Goal: Use online tool/utility: Utilize a website feature to perform a specific function

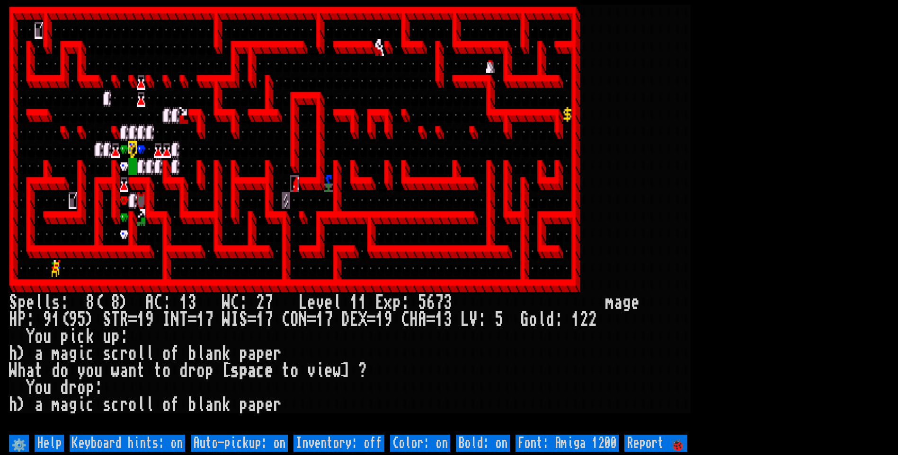
click at [259, 440] on off "Auto-pickup: on" at bounding box center [239, 443] width 97 height 17
type off "Auto-pickup: off"
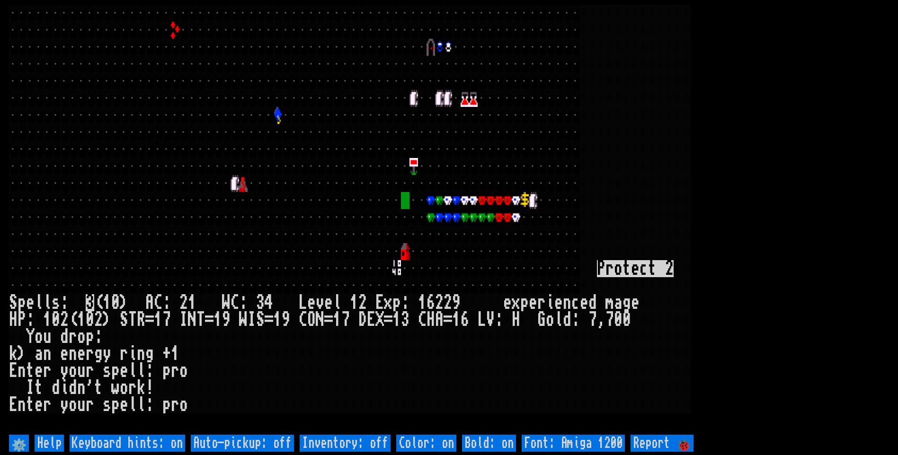
click at [259, 439] on off "Auto-pickup: off" at bounding box center [242, 443] width 103 height 17
type off "Auto-pickup: on"
